Goal: Book appointment/travel/reservation

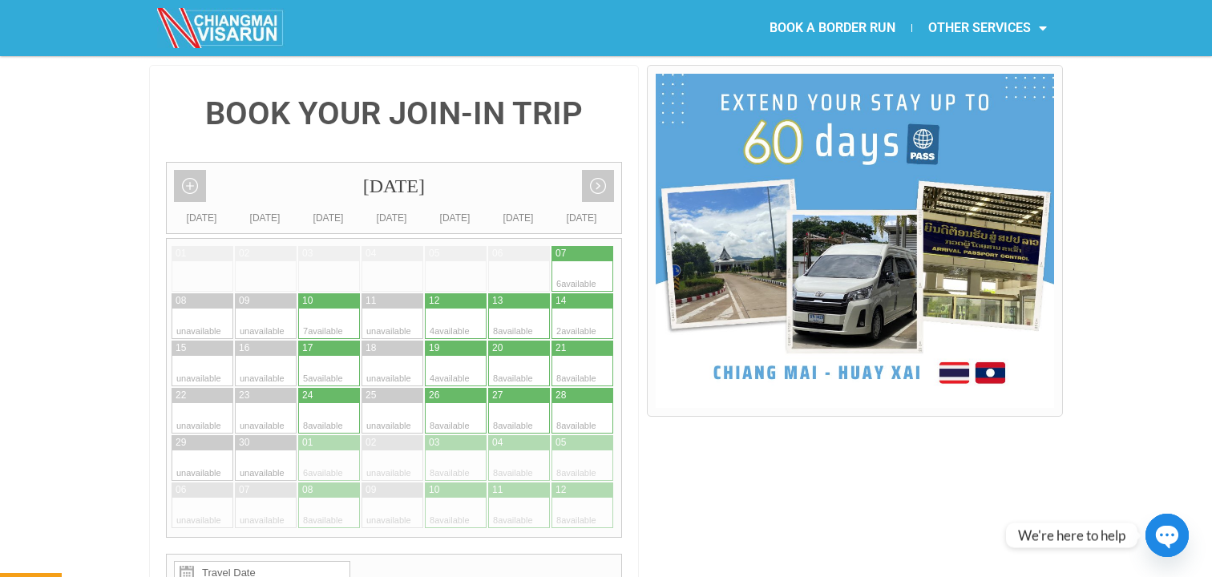
scroll to position [360, 0]
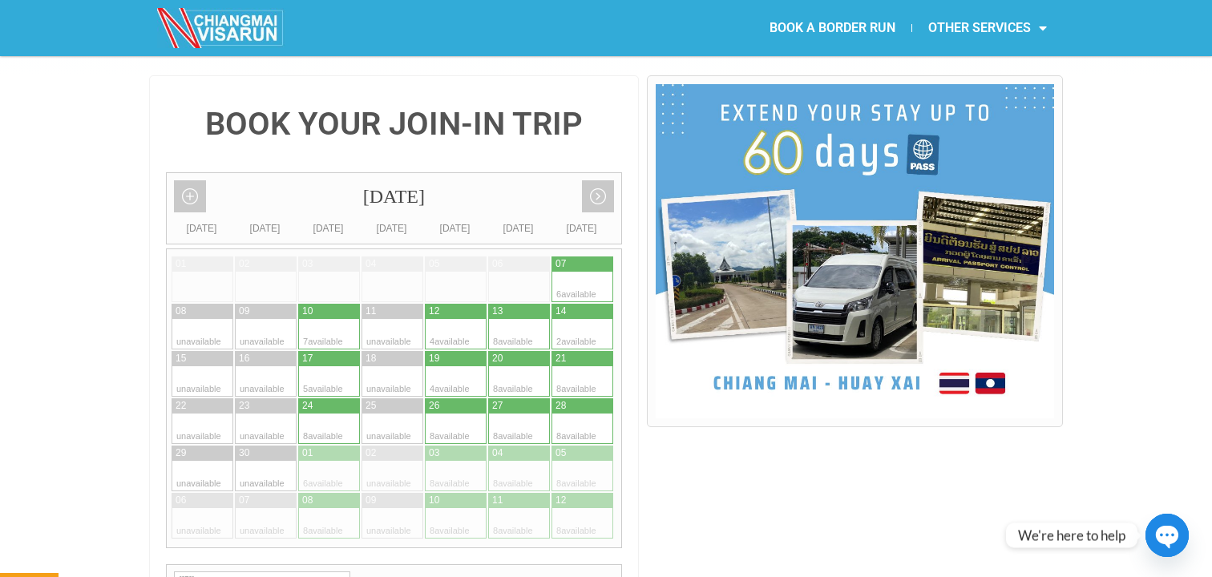
click at [459, 351] on div at bounding box center [471, 358] width 31 height 15
type input "[DATE]"
radio input "true"
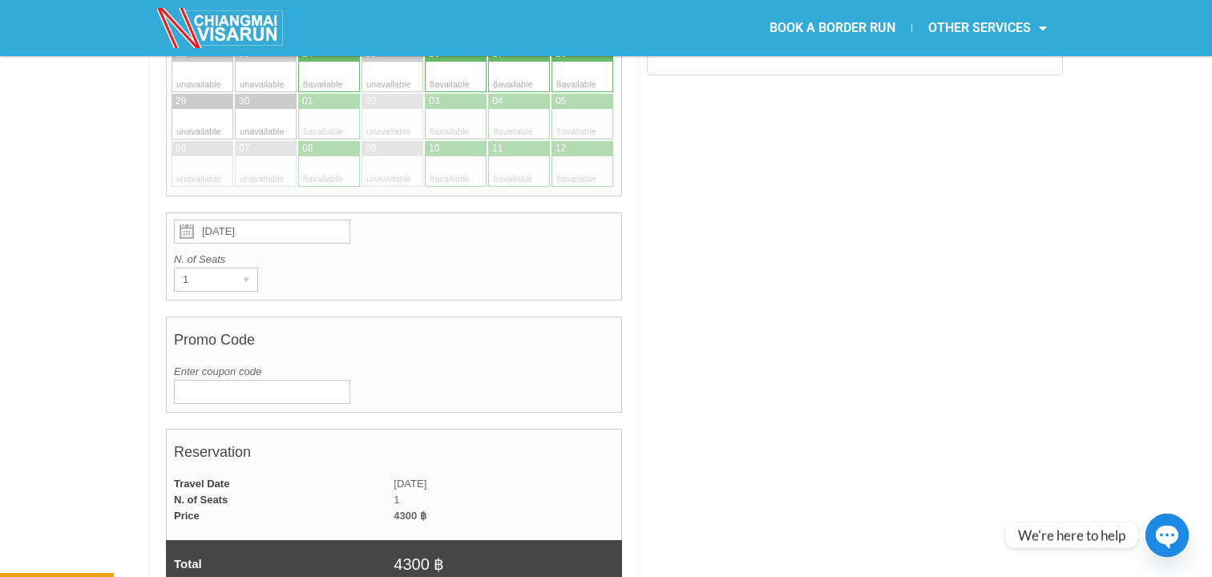
scroll to position [718, 0]
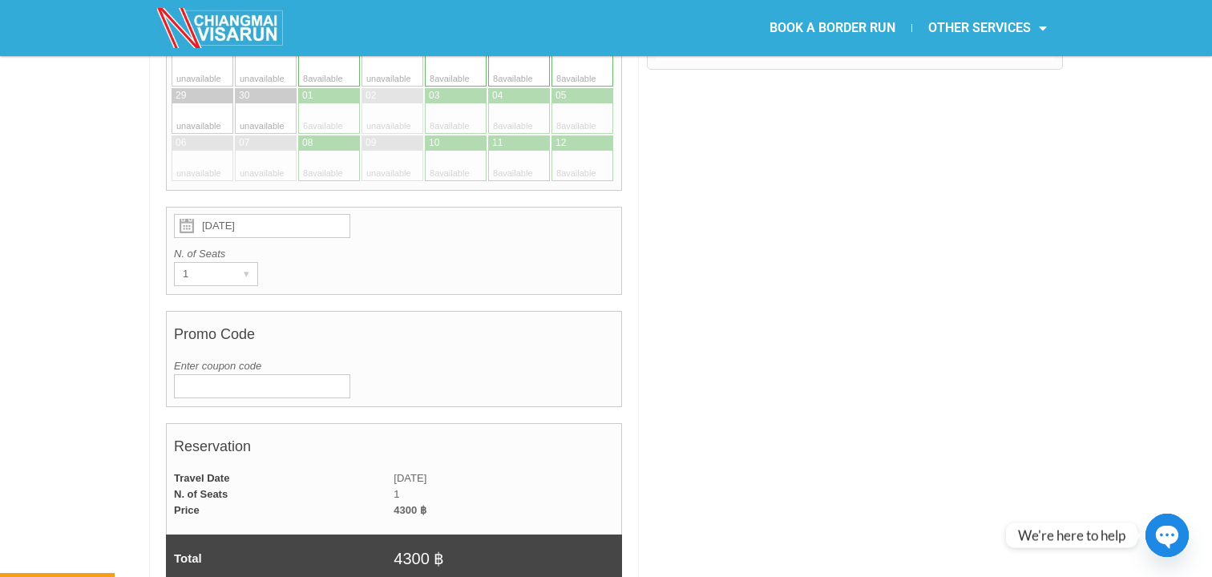
click at [864, 256] on div at bounding box center [855, 536] width 416 height 1637
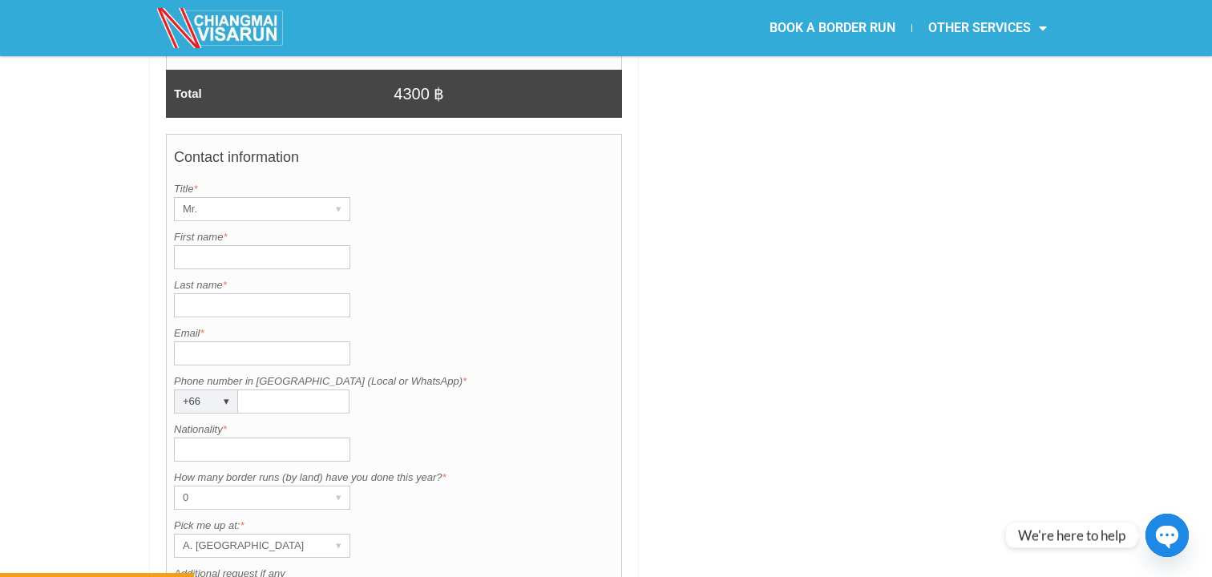
scroll to position [1213, 0]
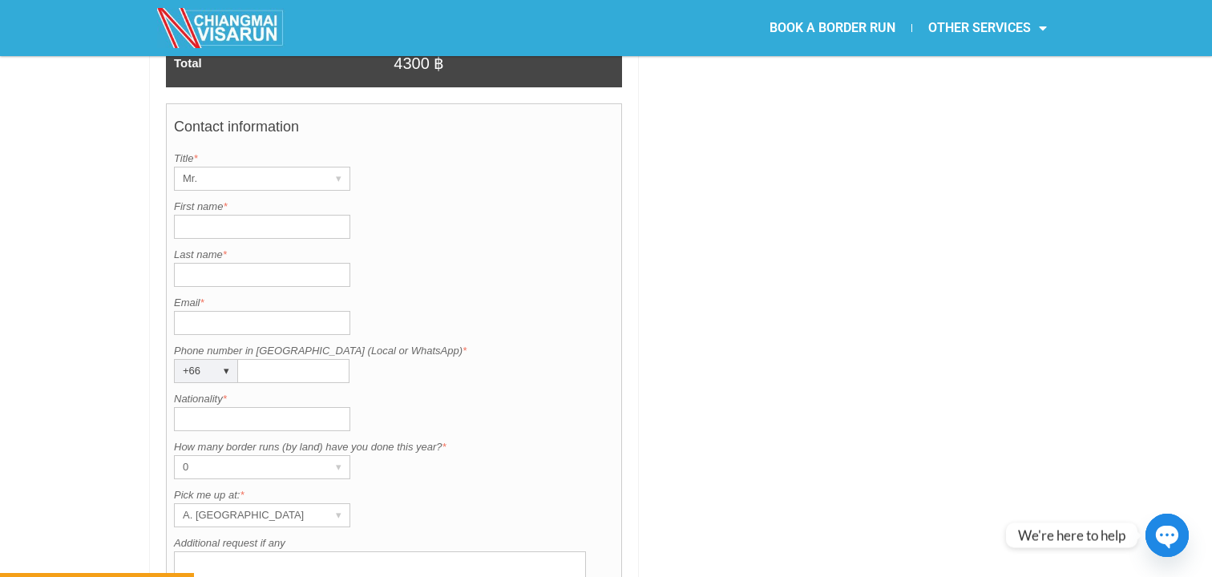
click at [261, 215] on input "First name *" at bounding box center [262, 227] width 176 height 24
type input "Mark"
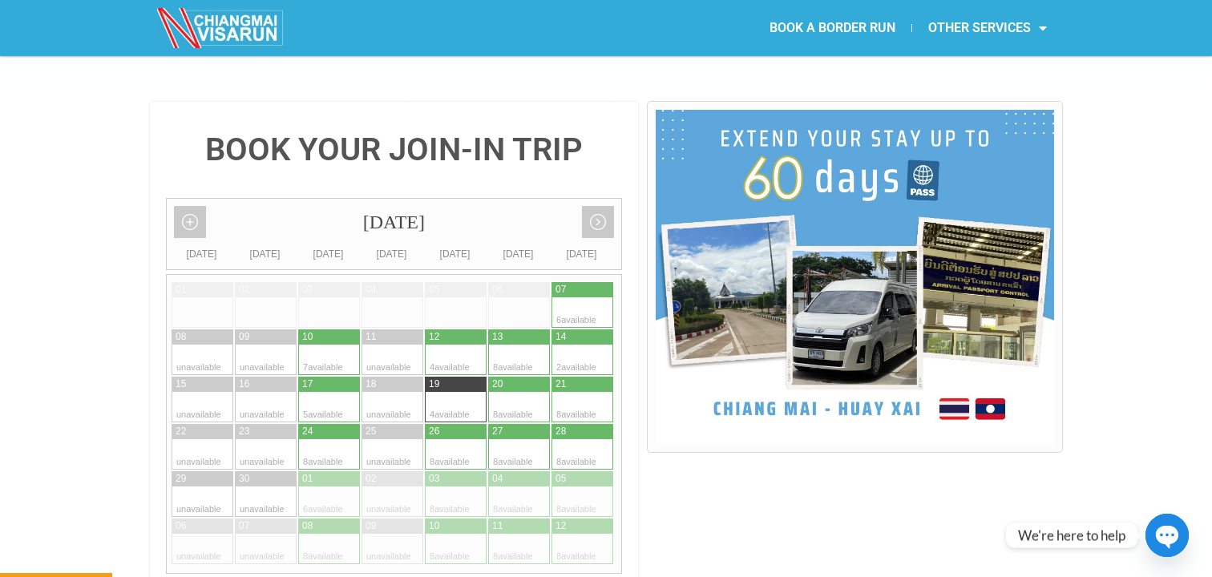
scroll to position [0, 0]
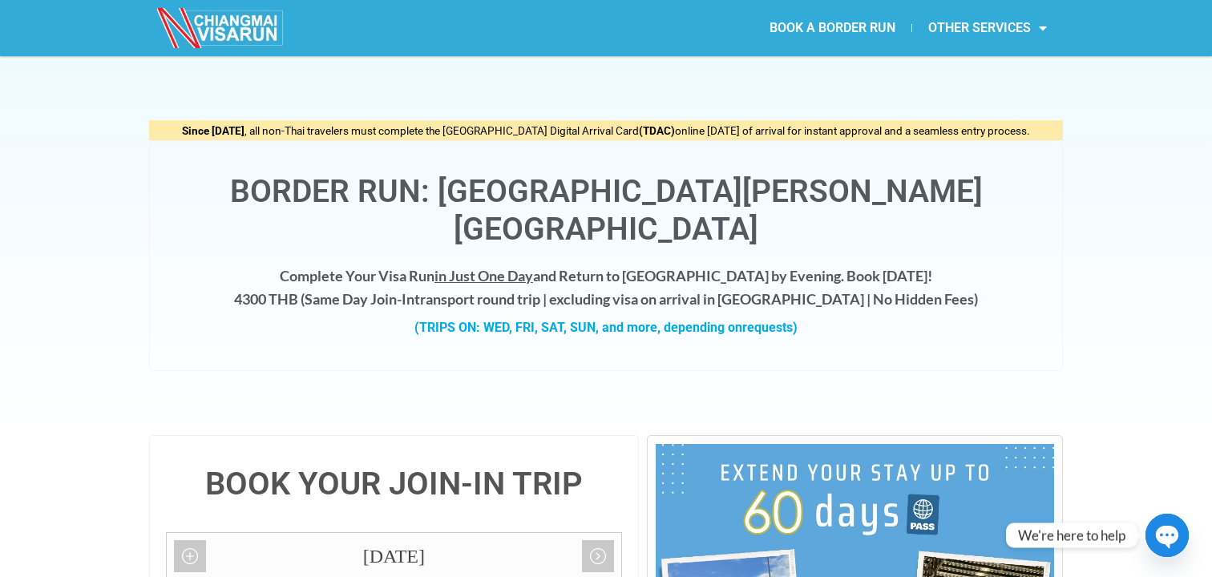
type input "Hording"
